Goal: Task Accomplishment & Management: Manage account settings

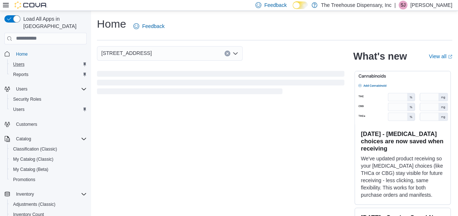
click at [36, 60] on div "Users" at bounding box center [48, 64] width 77 height 9
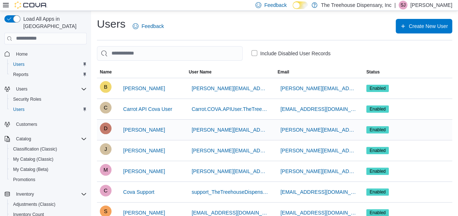
click at [380, 129] on span "Enabled" at bounding box center [378, 130] width 16 height 7
click at [140, 133] on span "[PERSON_NAME]" at bounding box center [144, 130] width 42 height 15
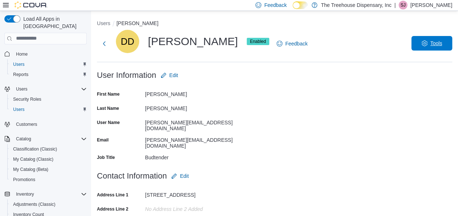
click at [434, 44] on span "Tools" at bounding box center [432, 43] width 32 height 15
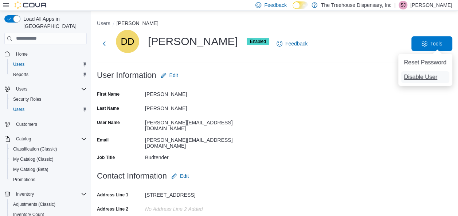
click at [426, 77] on span "Disable User" at bounding box center [421, 77] width 34 height 9
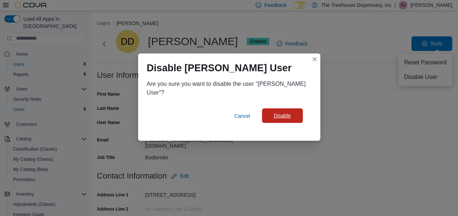
click at [281, 114] on span "Disable" at bounding box center [282, 115] width 17 height 7
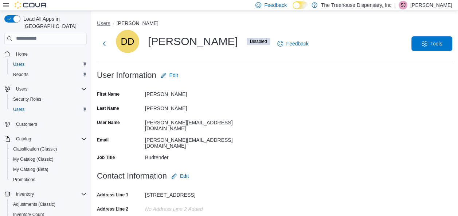
click at [101, 23] on button "Users" at bounding box center [103, 23] width 13 height 6
